Goal: Task Accomplishment & Management: Manage account settings

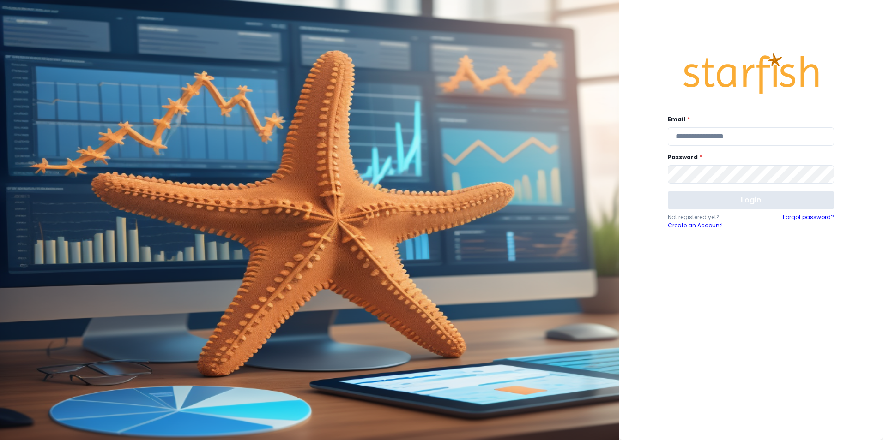
type input "**********"
click at [729, 199] on button "Login" at bounding box center [751, 200] width 166 height 18
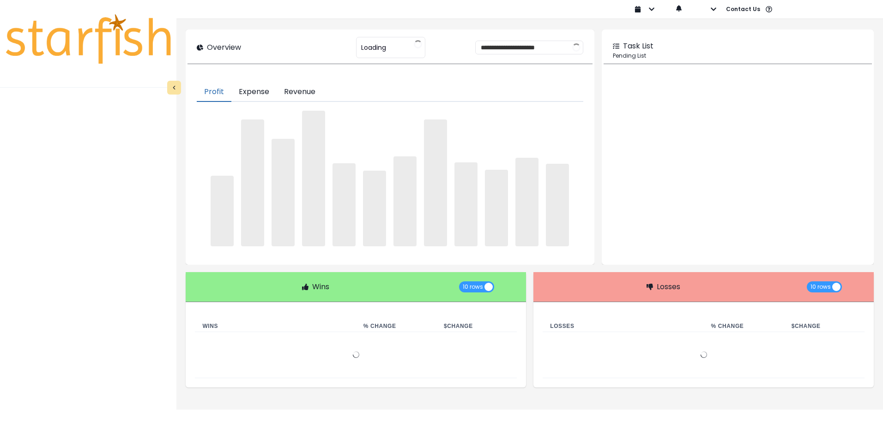
type input "**********"
